Goal: Task Accomplishment & Management: Complete application form

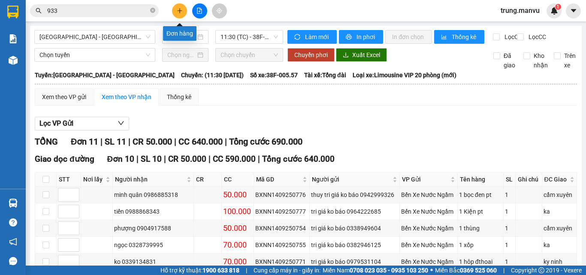
click at [177, 13] on icon "plus" at bounding box center [180, 11] width 6 height 6
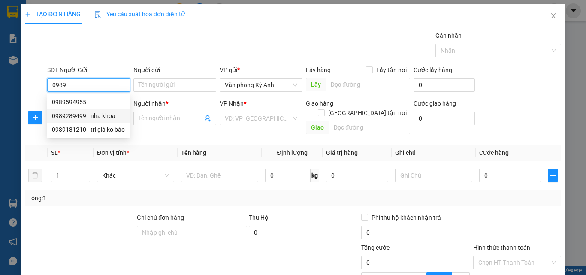
click at [86, 115] on div "0989289499 - nha khoa" at bounding box center [88, 115] width 73 height 9
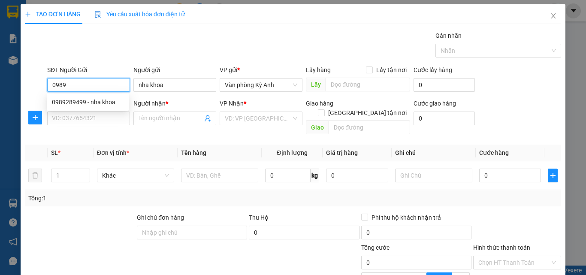
type input "0989289499"
type input "nha khoa"
type input "0989289499"
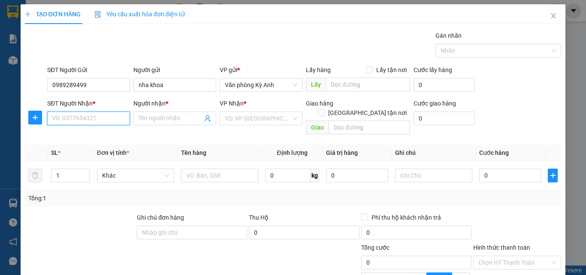
click at [85, 116] on input "SĐT Người Nhận *" at bounding box center [88, 118] width 83 height 14
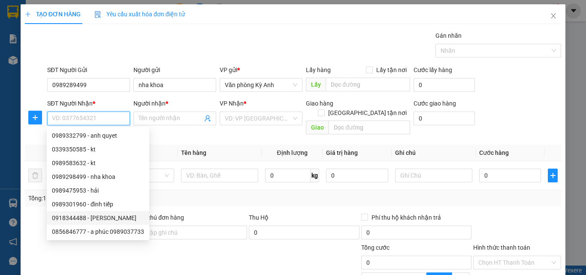
click at [106, 220] on div "0918344488 - [PERSON_NAME]" at bounding box center [98, 217] width 92 height 9
type input "0918344488"
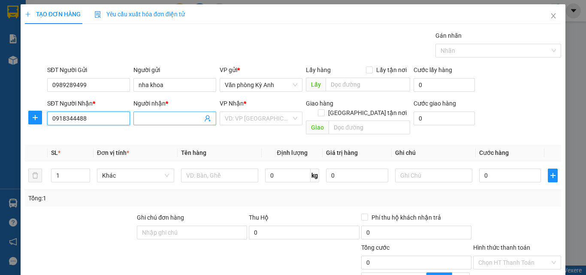
type input "[PERSON_NAME]"
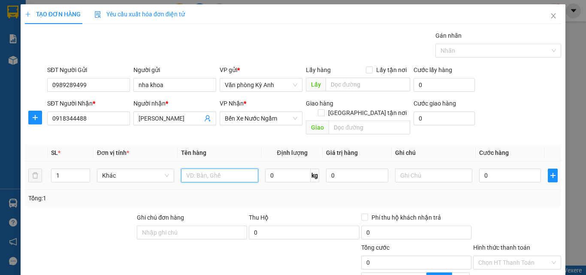
click at [190, 171] on input "text" at bounding box center [219, 175] width 77 height 14
type input "1 hop"
click at [526, 170] on input "0" at bounding box center [510, 175] width 62 height 14
type input "5"
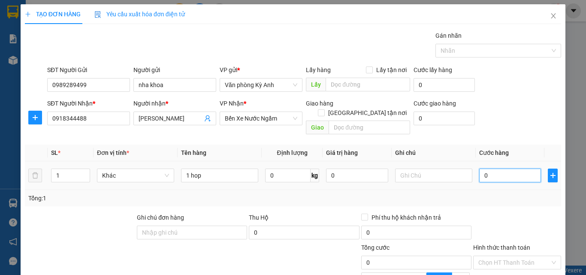
type input "5"
type input "50"
type input "500"
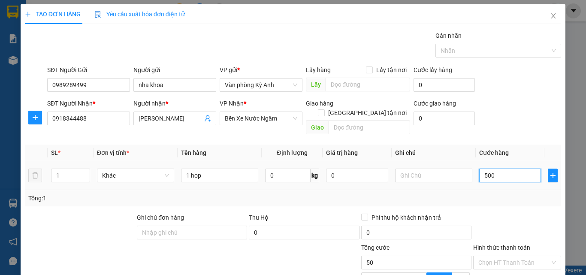
type input "500"
type input "5.000"
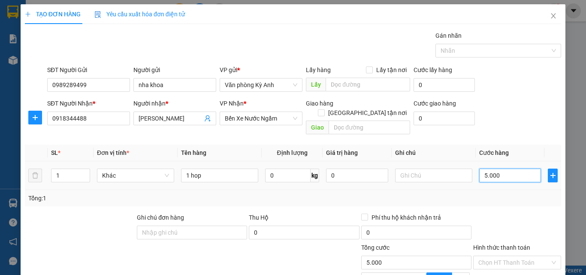
type input "50.000"
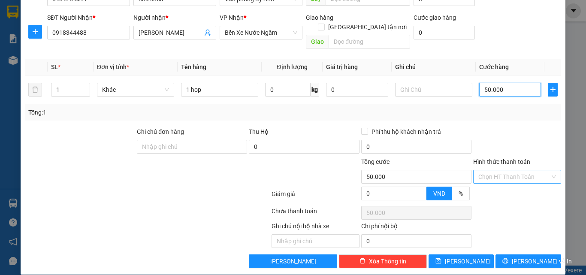
click at [512, 170] on div "Chọn HT Thanh Toán" at bounding box center [517, 177] width 88 height 14
type input "50.000"
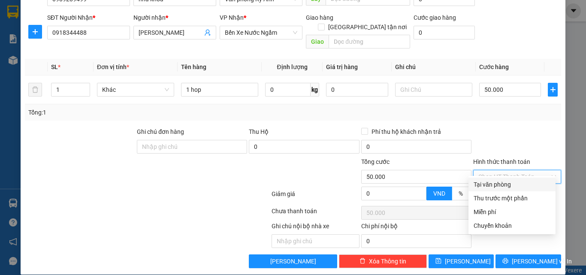
click at [506, 170] on input "Hình thức thanh toán" at bounding box center [514, 176] width 72 height 13
click at [504, 177] on div "Transit Pickup Surcharge Ids Transit Deliver Surcharge Ids Transit Deliver Surc…" at bounding box center [293, 106] width 536 height 323
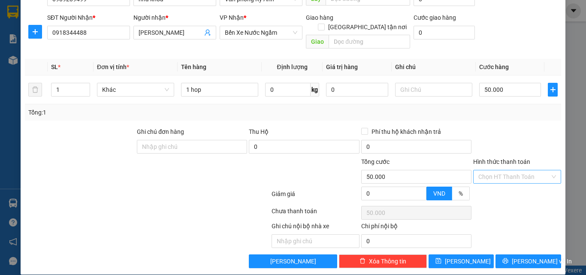
click at [507, 170] on input "Hình thức thanh toán" at bounding box center [514, 176] width 72 height 13
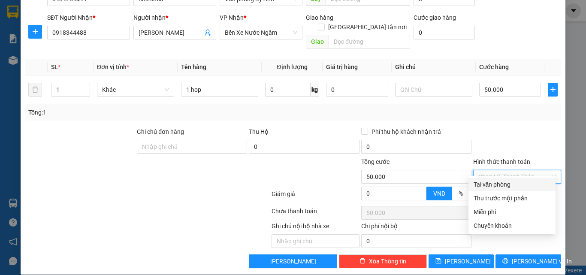
click at [499, 181] on div "Tại văn phòng" at bounding box center [511, 184] width 77 height 9
type input "0"
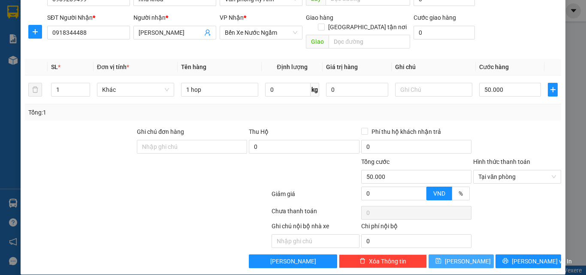
click at [471, 254] on button "[PERSON_NAME]" at bounding box center [461, 261] width 66 height 14
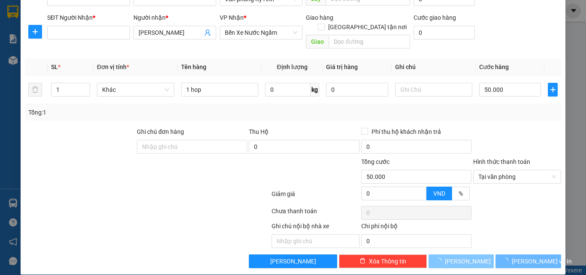
type input "0"
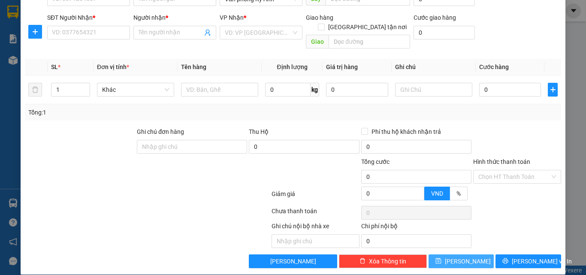
scroll to position [0, 0]
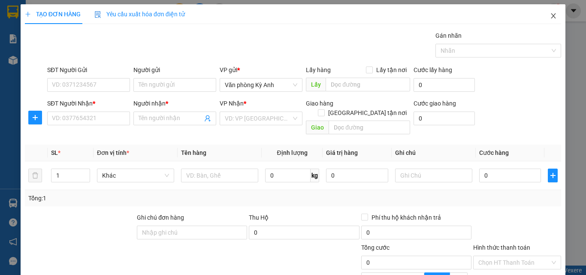
click at [549, 12] on span "Close" at bounding box center [553, 16] width 24 height 24
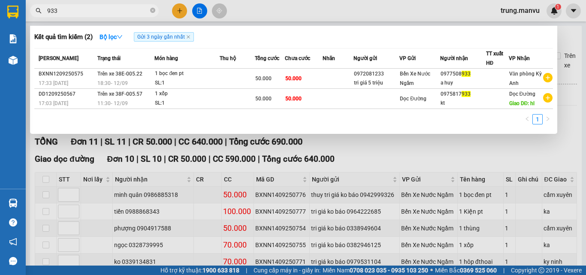
click at [82, 9] on input "933" at bounding box center [97, 10] width 101 height 9
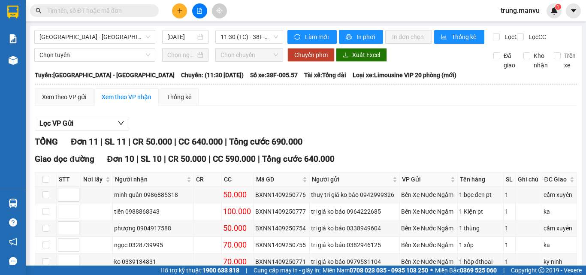
scroll to position [171, 0]
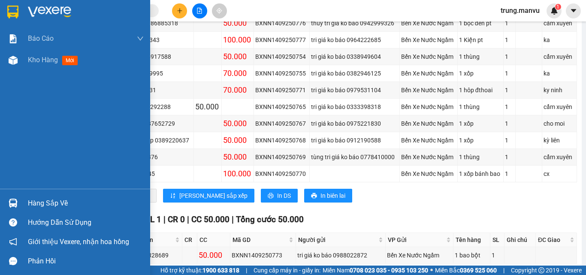
click at [3, 5] on div at bounding box center [75, 14] width 150 height 28
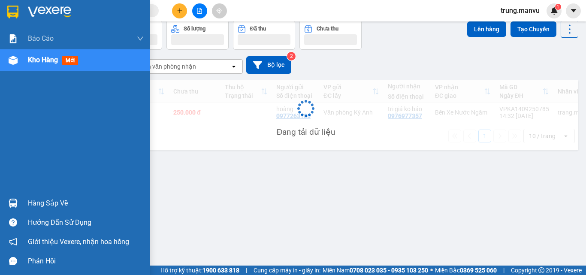
scroll to position [39, 0]
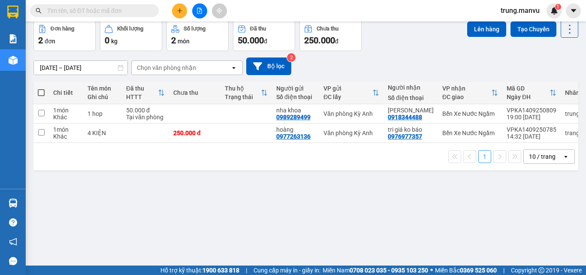
click at [186, 13] on button at bounding box center [179, 10] width 15 height 15
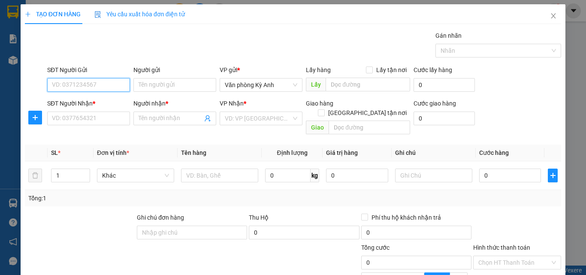
click at [91, 87] on input "SĐT Người Gửi" at bounding box center [88, 85] width 83 height 14
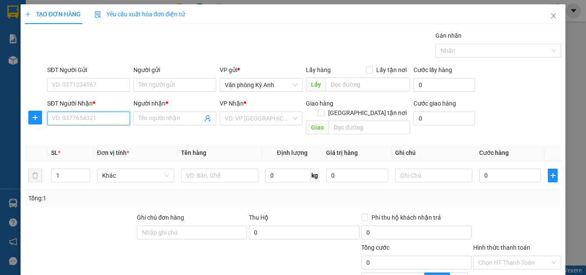
click at [66, 115] on input "SĐT Người Nhận *" at bounding box center [88, 118] width 83 height 14
type input "0377411225"
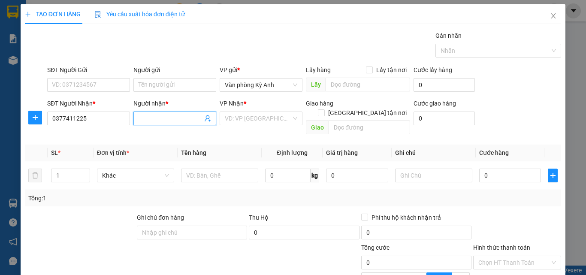
click at [157, 122] on input "Người nhận *" at bounding box center [170, 118] width 64 height 9
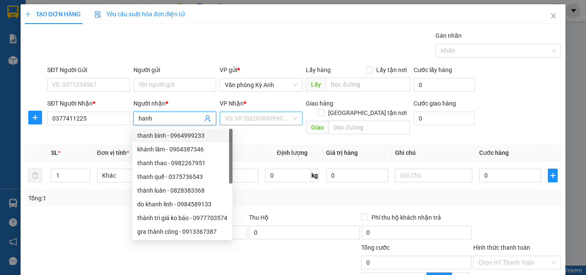
type input "hanh"
click at [258, 123] on input "search" at bounding box center [258, 118] width 66 height 13
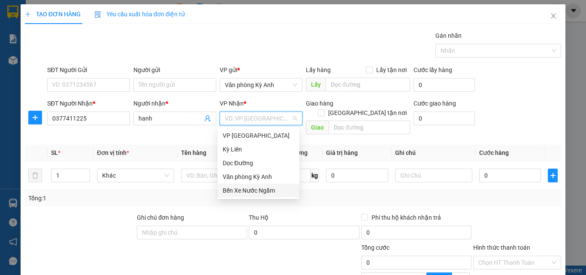
click at [260, 187] on div "Bến Xe Nước Ngầm" at bounding box center [258, 190] width 72 height 9
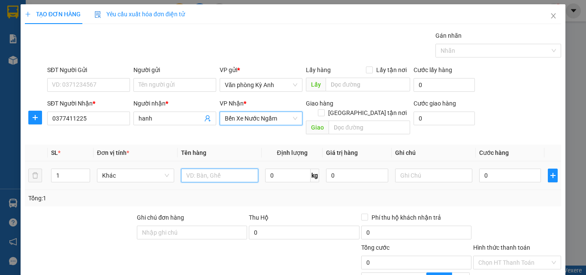
click at [210, 168] on input "text" at bounding box center [219, 175] width 77 height 14
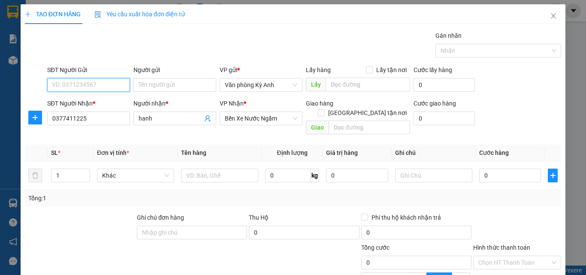
click at [69, 82] on input "SĐT Người Gửi" at bounding box center [88, 85] width 83 height 14
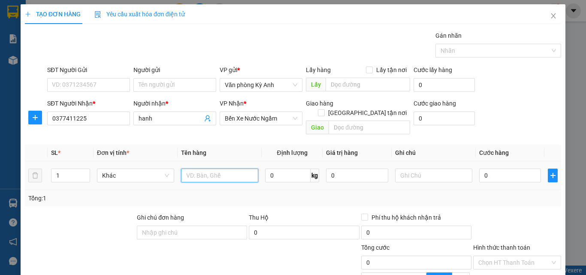
click at [209, 168] on input "text" at bounding box center [219, 175] width 77 height 14
type input "1 xop 1bi"
click at [517, 167] on div "0" at bounding box center [510, 175] width 62 height 17
click at [512, 168] on input "0" at bounding box center [510, 175] width 62 height 14
type input "1"
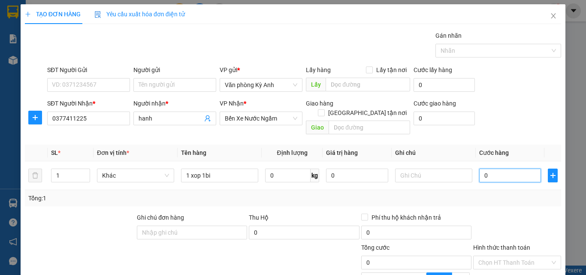
type input "1"
type input "10"
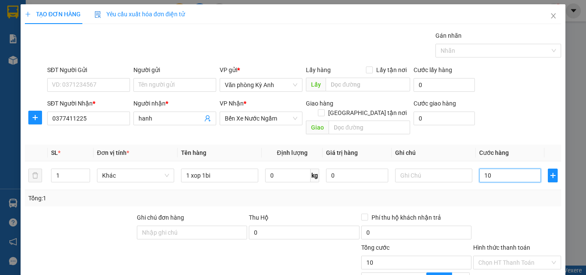
type input "100"
type input "1.000"
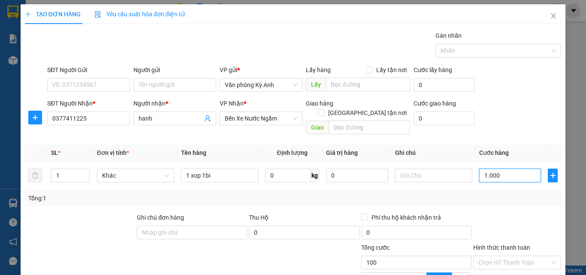
type input "1.000"
type input "10.000"
type input "100.000"
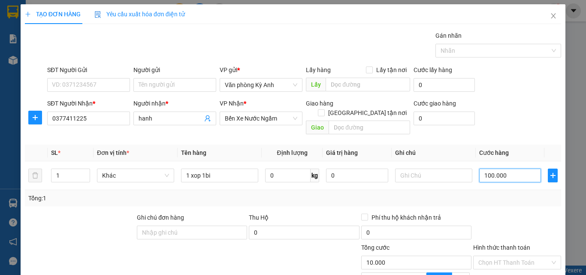
type input "100.000"
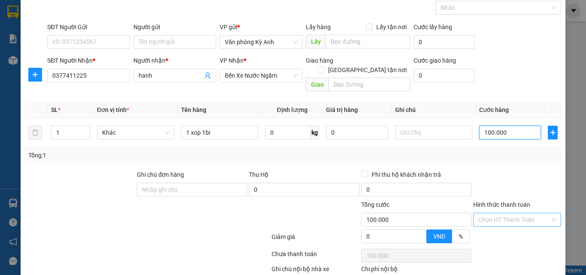
type input "100.000"
click at [490, 213] on input "Hình thức thanh toán" at bounding box center [514, 219] width 72 height 13
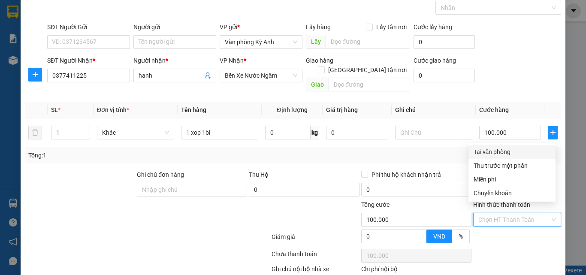
click at [499, 151] on div "Tại văn phòng" at bounding box center [511, 151] width 77 height 9
type input "0"
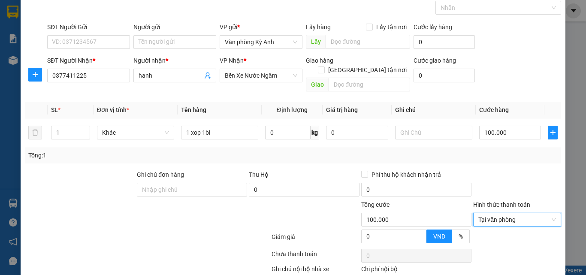
scroll to position [86, 0]
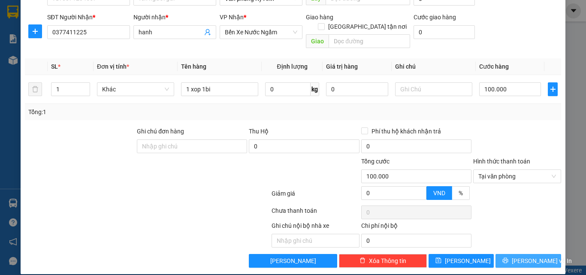
click at [508, 257] on icon "printer" at bounding box center [505, 260] width 6 height 6
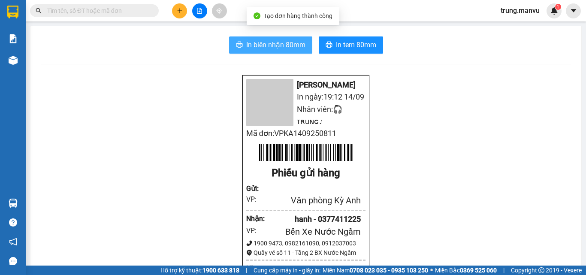
click at [272, 45] on span "In biên nhận 80mm" at bounding box center [275, 44] width 59 height 11
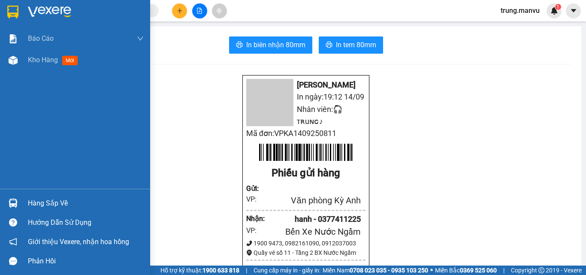
click at [10, 13] on img at bounding box center [12, 12] width 11 height 13
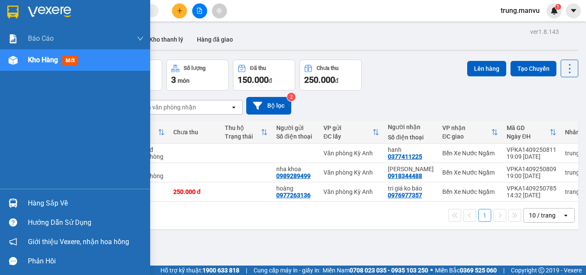
click at [20, 12] on div at bounding box center [13, 11] width 15 height 15
